Goal: Task Accomplishment & Management: Manage account settings

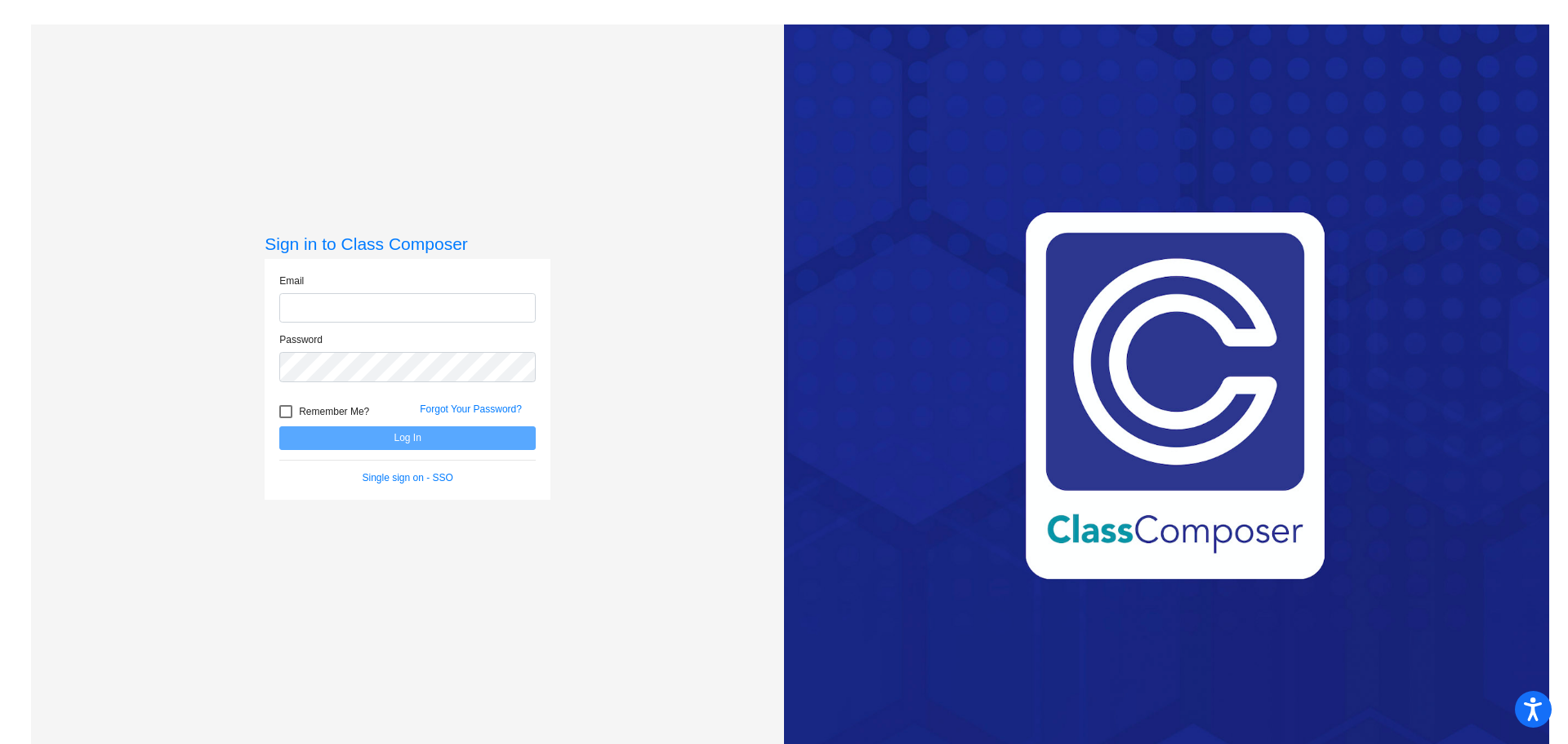
type input "[EMAIL_ADDRESS][DOMAIN_NAME]"
click at [392, 434] on button "Log In" at bounding box center [407, 438] width 256 height 24
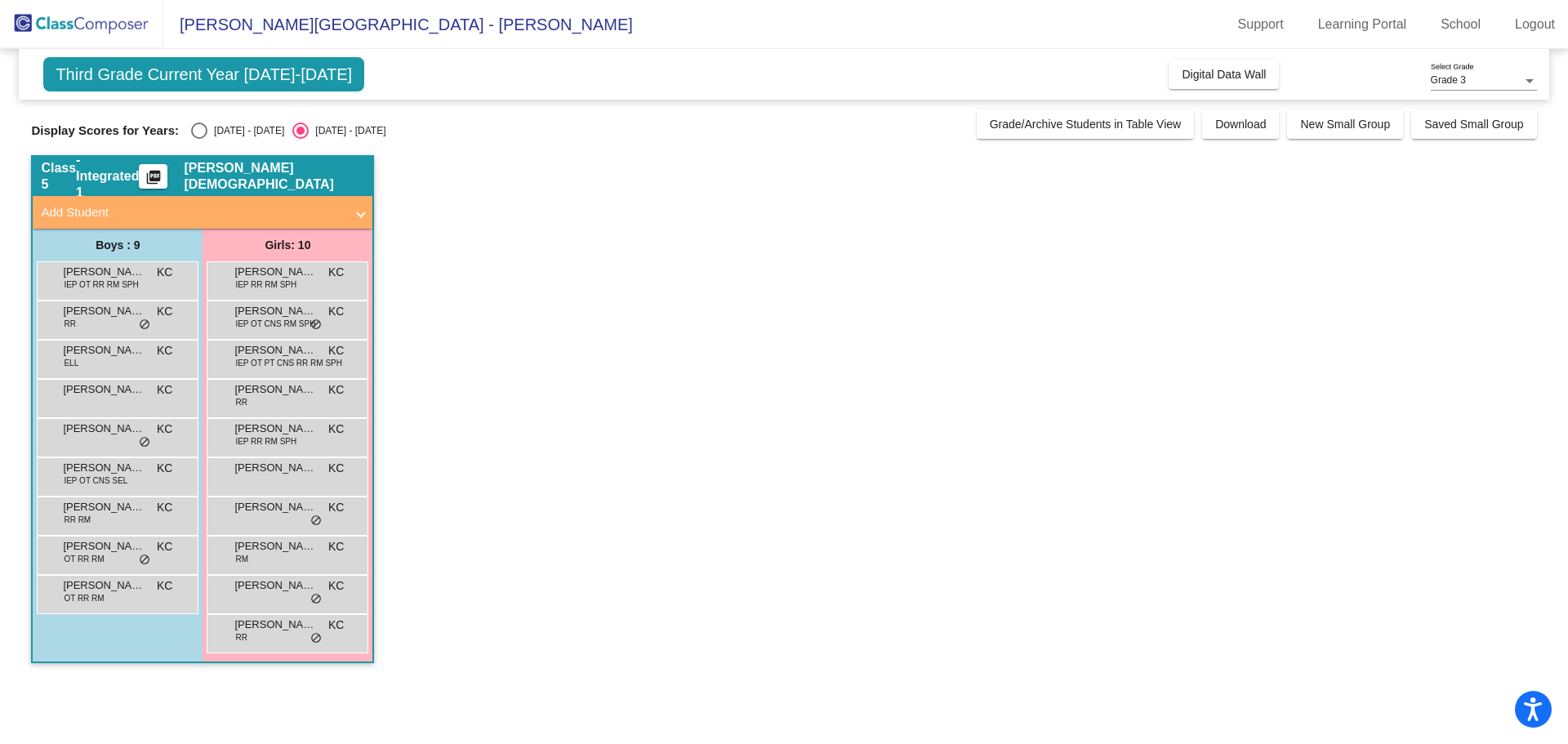
click at [200, 124] on div "Select an option" at bounding box center [200, 131] width 17 height 17
click at [199, 139] on input "[DATE] - [DATE]" at bounding box center [198, 139] width 1 height 1
radio input "true"
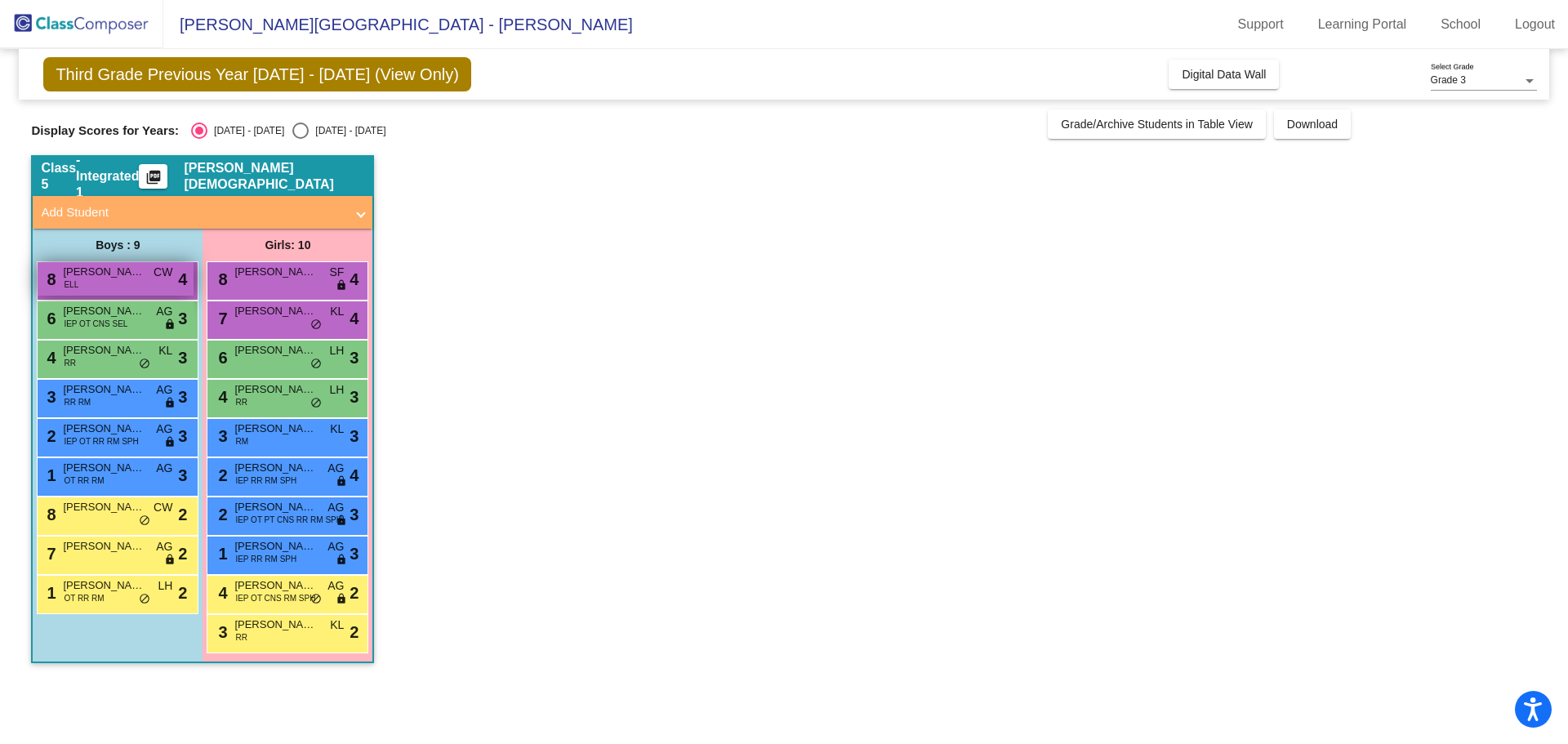
click at [116, 273] on span "[PERSON_NAME]" at bounding box center [104, 272] width 82 height 17
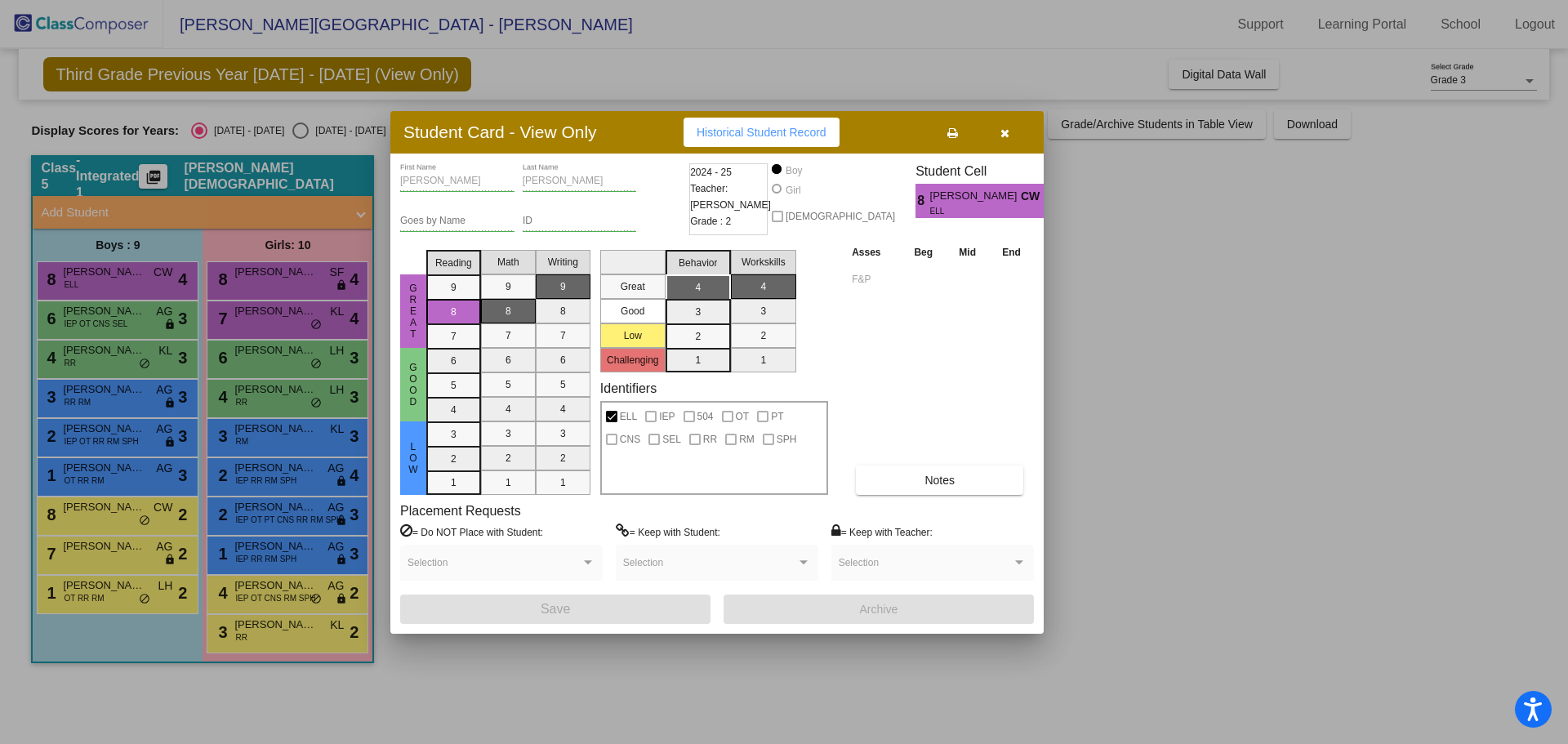
click at [1004, 134] on icon "button" at bounding box center [1005, 134] width 9 height 12
